Goal: Obtain resource: Download file/media

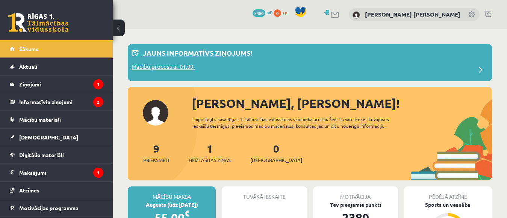
click at [187, 67] on p "Mācību process ar 01.09." at bounding box center [163, 67] width 63 height 11
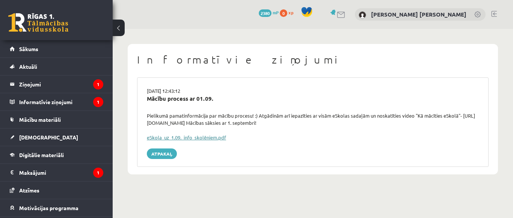
click at [212, 139] on link "eSkola_uz_1.09._info_skolēniem.pdf" at bounding box center [186, 137] width 79 height 6
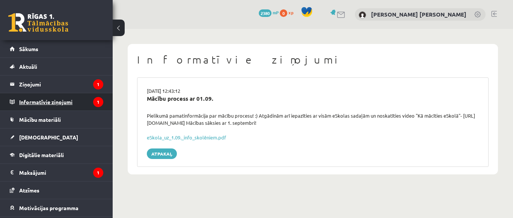
click at [77, 107] on legend "Informatīvie ziņojumi 1" at bounding box center [61, 101] width 84 height 17
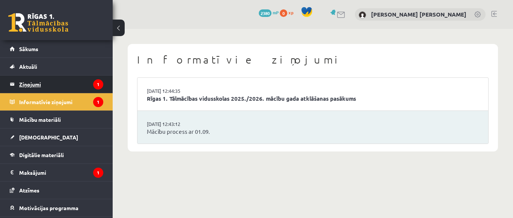
click at [61, 78] on legend "Ziņojumi 1" at bounding box center [61, 84] width 84 height 17
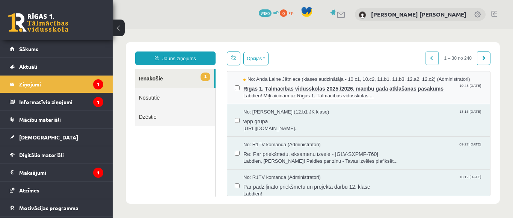
click at [329, 94] on span "Labdien! Mīļi aicinām uz Rīgas 1. Tālmācības vidusskolas ..." at bounding box center [362, 95] width 239 height 7
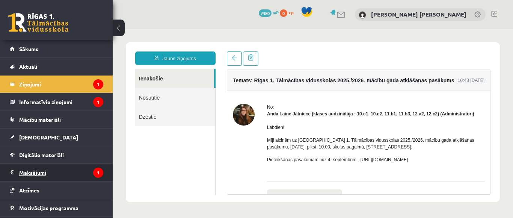
click at [75, 168] on legend "Maksājumi 1" at bounding box center [61, 172] width 84 height 17
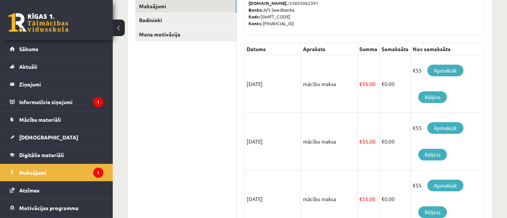
scroll to position [136, 0]
